Goal: Task Accomplishment & Management: Manage account settings

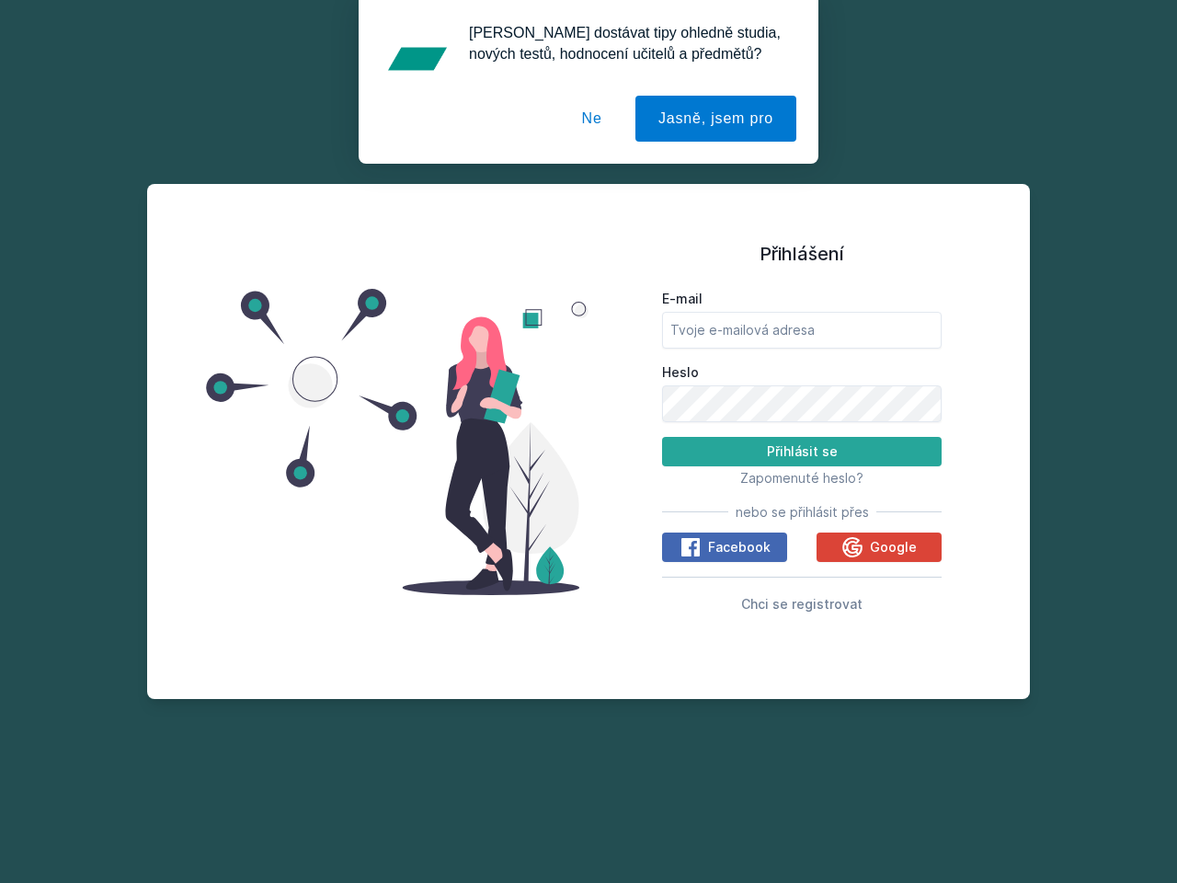
click at [802, 477] on span "Zapomenuté heslo?" at bounding box center [801, 478] width 123 height 16
click at [724, 547] on span "Facebook" at bounding box center [739, 547] width 63 height 18
click at [691, 547] on icon at bounding box center [690, 547] width 22 height 22
click at [879, 547] on span "Google" at bounding box center [893, 547] width 47 height 18
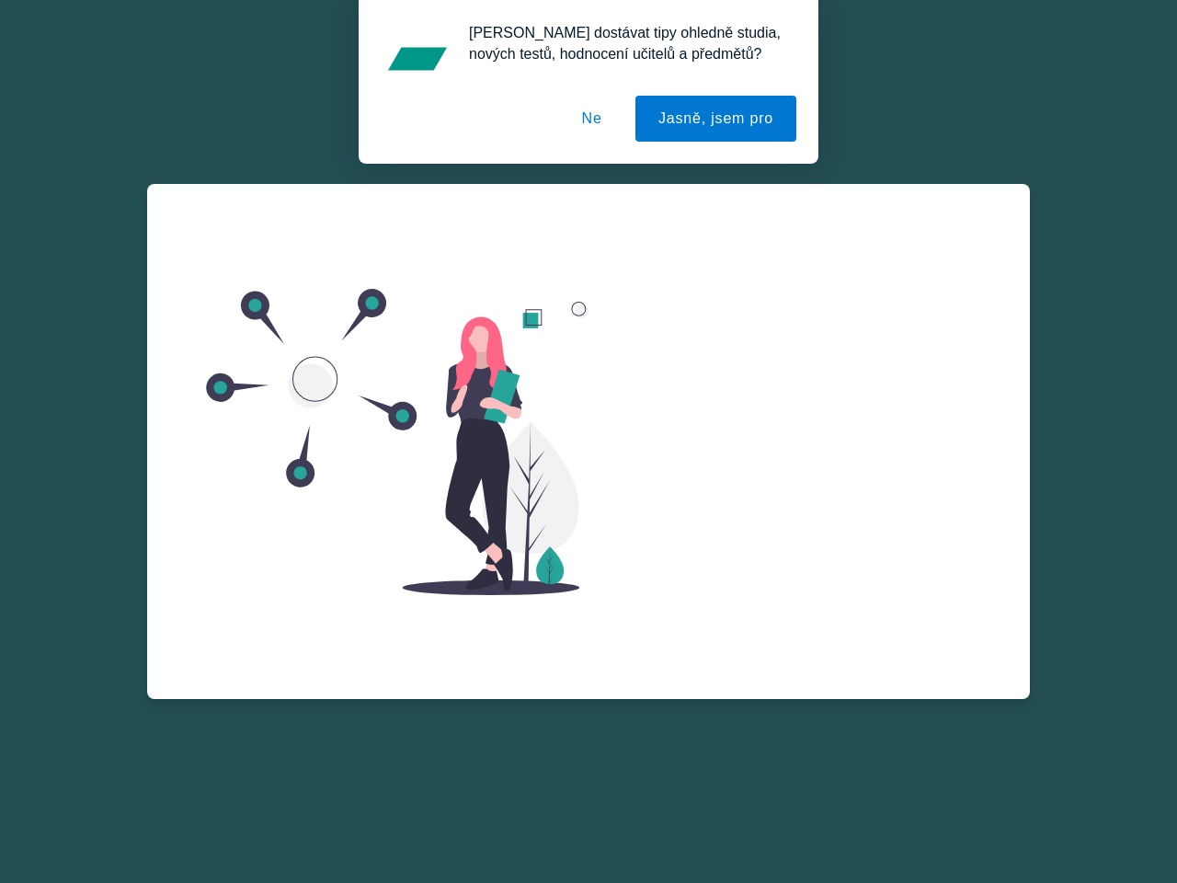
click at [854, 558] on icon at bounding box center [852, 568] width 20 height 20
click at [718, 119] on button "Jasně, jsem pro" at bounding box center [715, 119] width 161 height 46
